Goal: Transaction & Acquisition: Purchase product/service

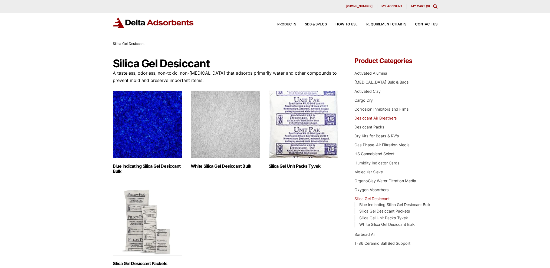
click at [383, 120] on link "Desiccant Air Breathers" at bounding box center [376, 118] width 43 height 5
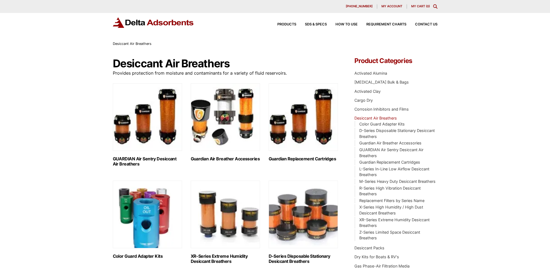
click at [226, 117] on img "Visit product category Guardian Air Breather Accessories" at bounding box center [225, 117] width 69 height 68
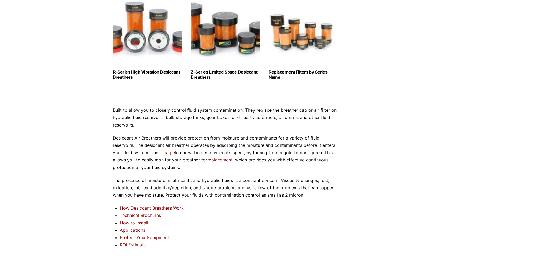
scroll to position [496, 0]
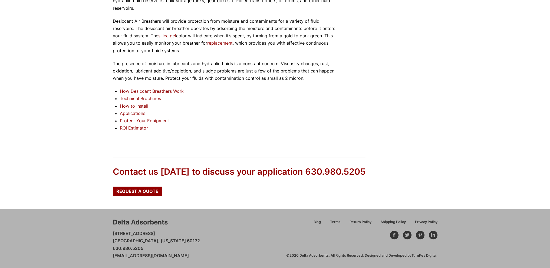
click at [152, 100] on link "Technical Brochures" at bounding box center [140, 98] width 41 height 5
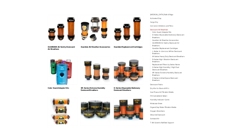
scroll to position [0, 0]
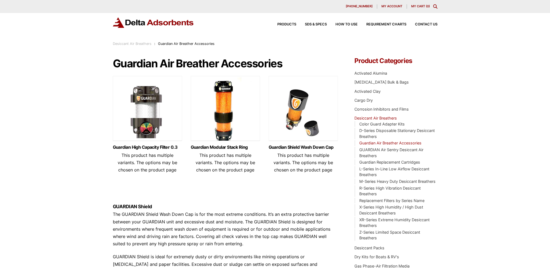
click at [152, 124] on img at bounding box center [147, 110] width 69 height 68
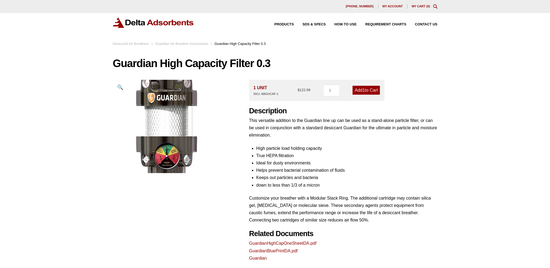
click at [188, 143] on img at bounding box center [169, 120] width 173 height 131
